Goal: Task Accomplishment & Management: Use online tool/utility

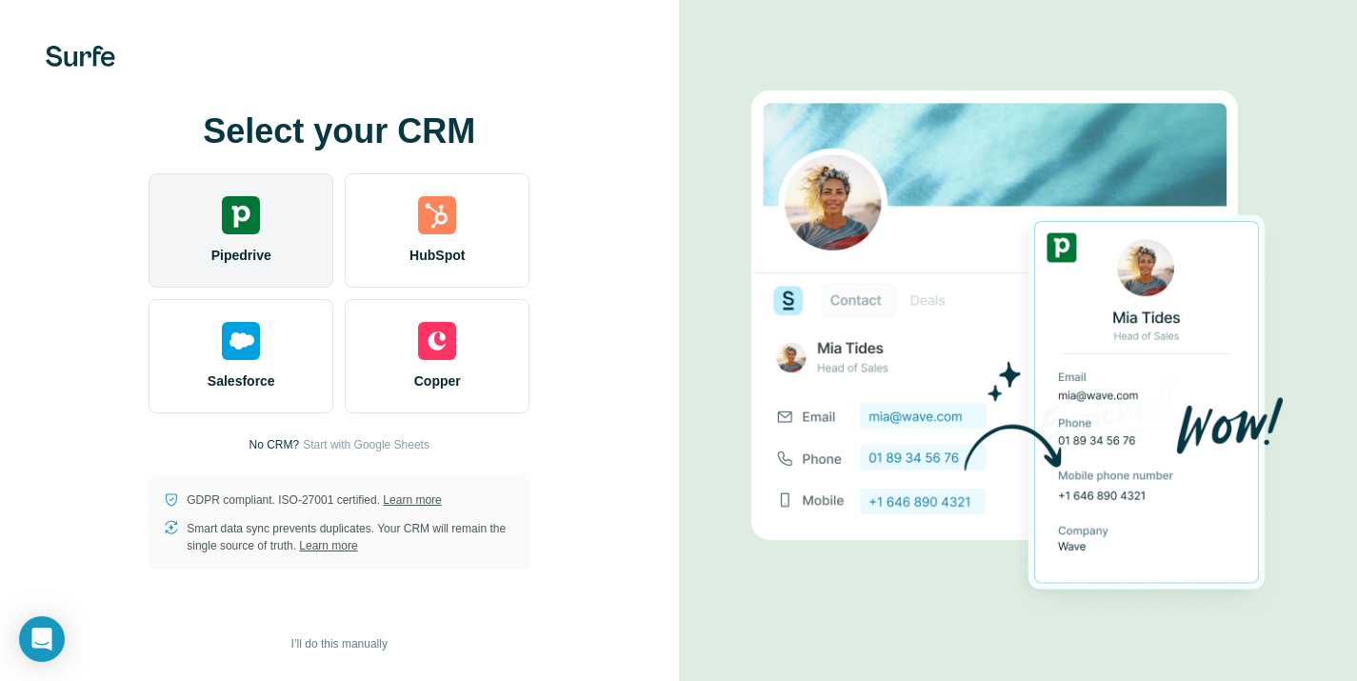
click at [248, 229] on img at bounding box center [241, 215] width 38 height 38
